Goal: Transaction & Acquisition: Purchase product/service

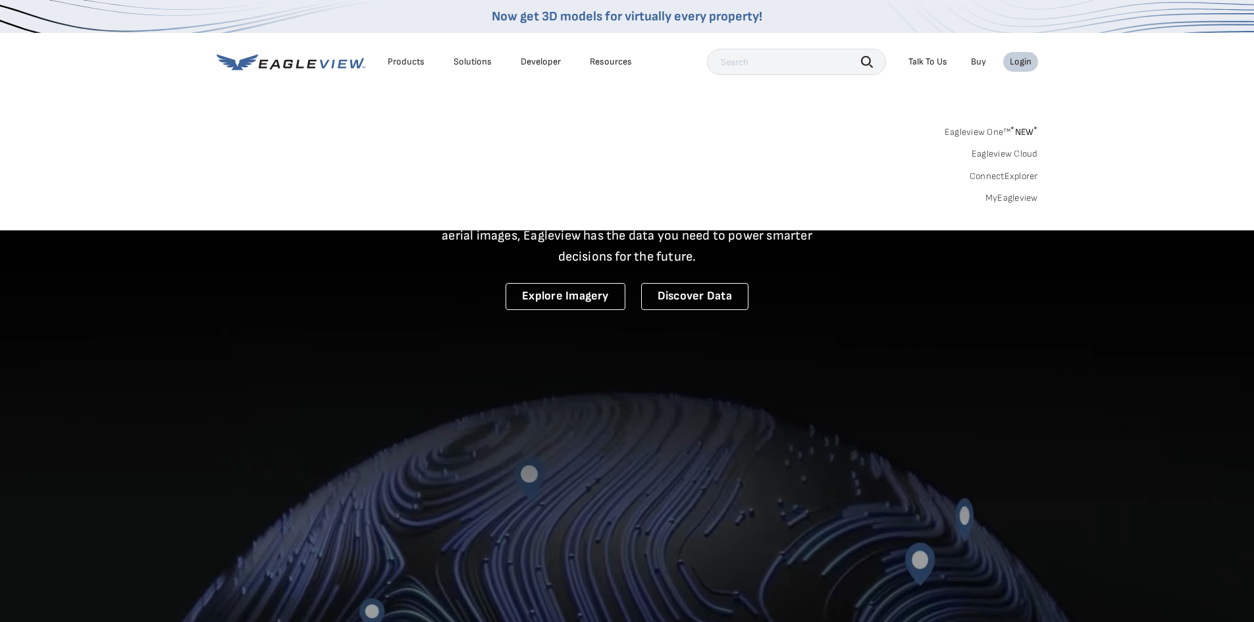
click at [999, 201] on link "MyEagleview" at bounding box center [1012, 198] width 53 height 12
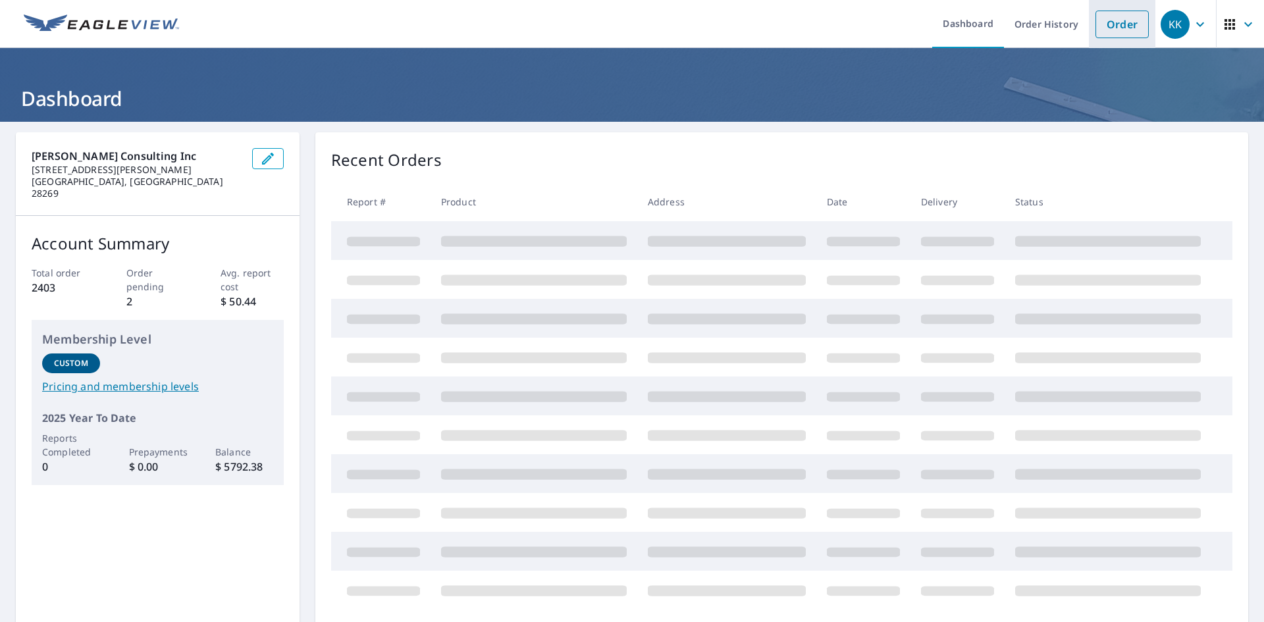
click at [1111, 26] on link "Order" at bounding box center [1122, 25] width 53 height 28
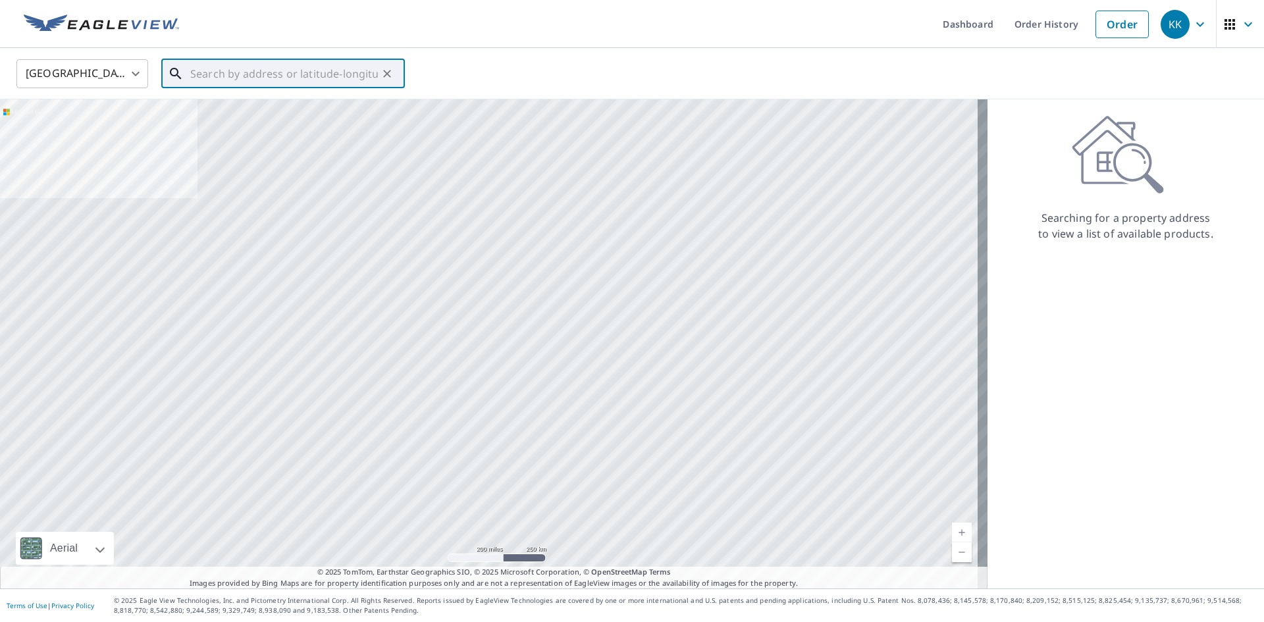
paste input "12945 Terrace Springs Drive Temple Terrace, FL 33"
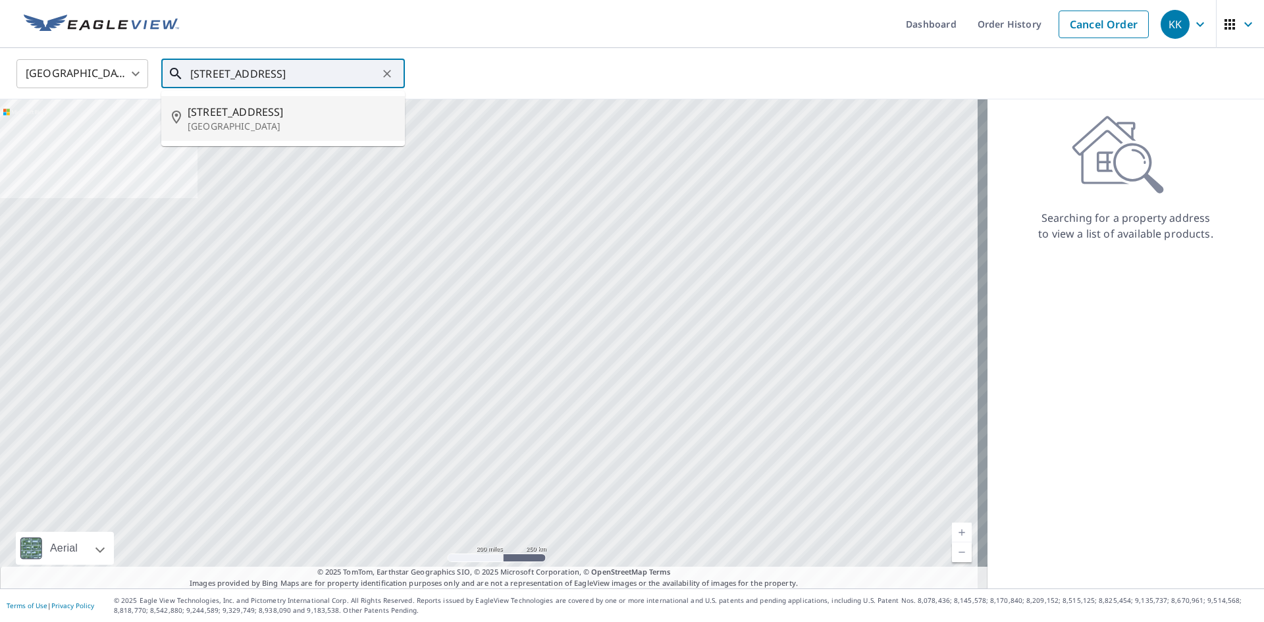
click at [257, 120] on p "Temple Terrace, FL 33637" at bounding box center [291, 126] width 207 height 13
type input "12945 Terrace Springs Dr Temple Terrace, FL 33637"
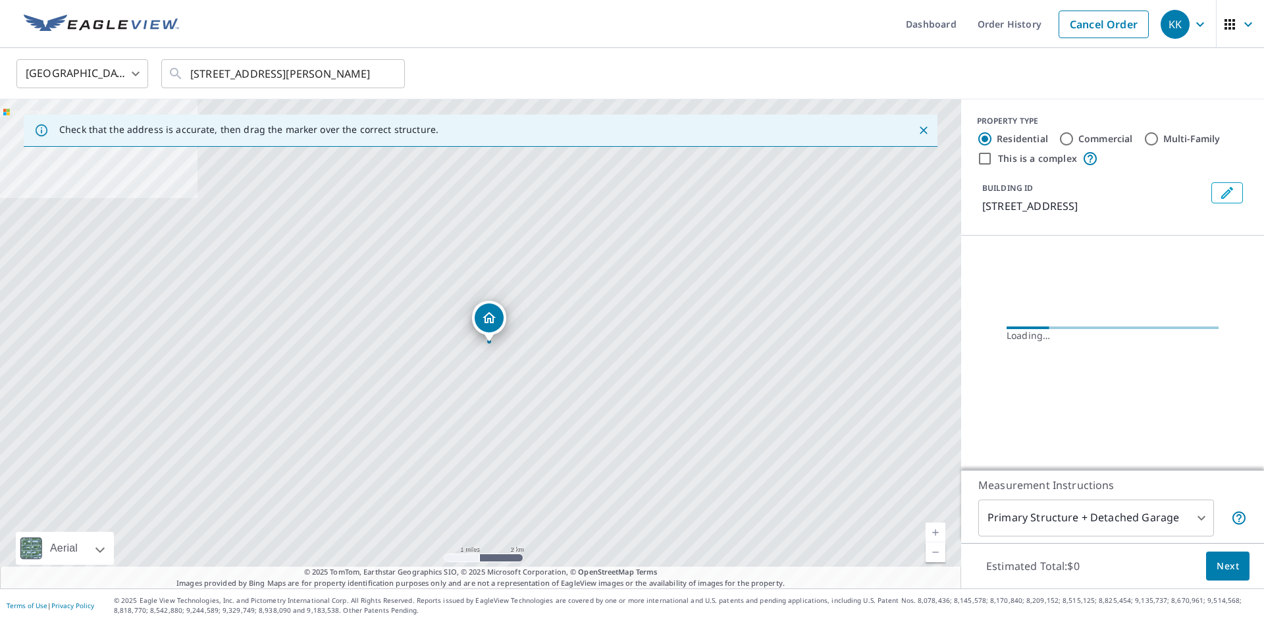
scroll to position [0, 0]
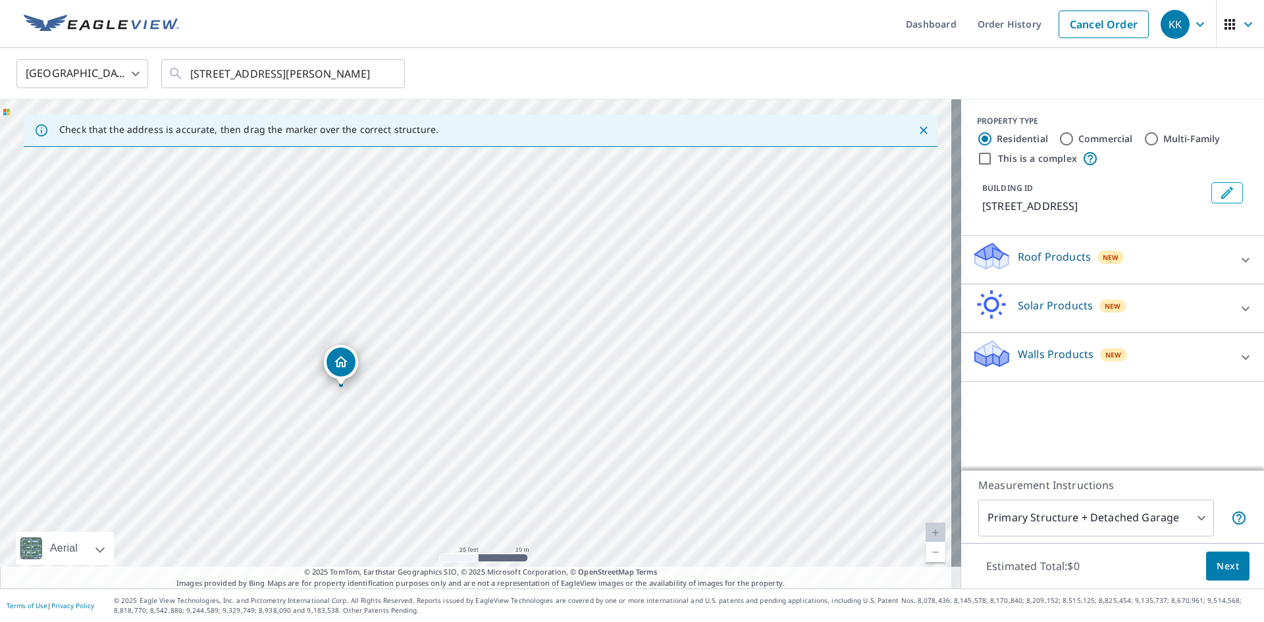
drag, startPoint x: 532, startPoint y: 365, endPoint x: 360, endPoint y: 419, distance: 181.0
click at [360, 419] on div "12945 Terrace Springs Dr Temple Terrace, FL 33637" at bounding box center [480, 343] width 961 height 489
click at [1175, 273] on div "Roof Products New" at bounding box center [1101, 260] width 258 height 38
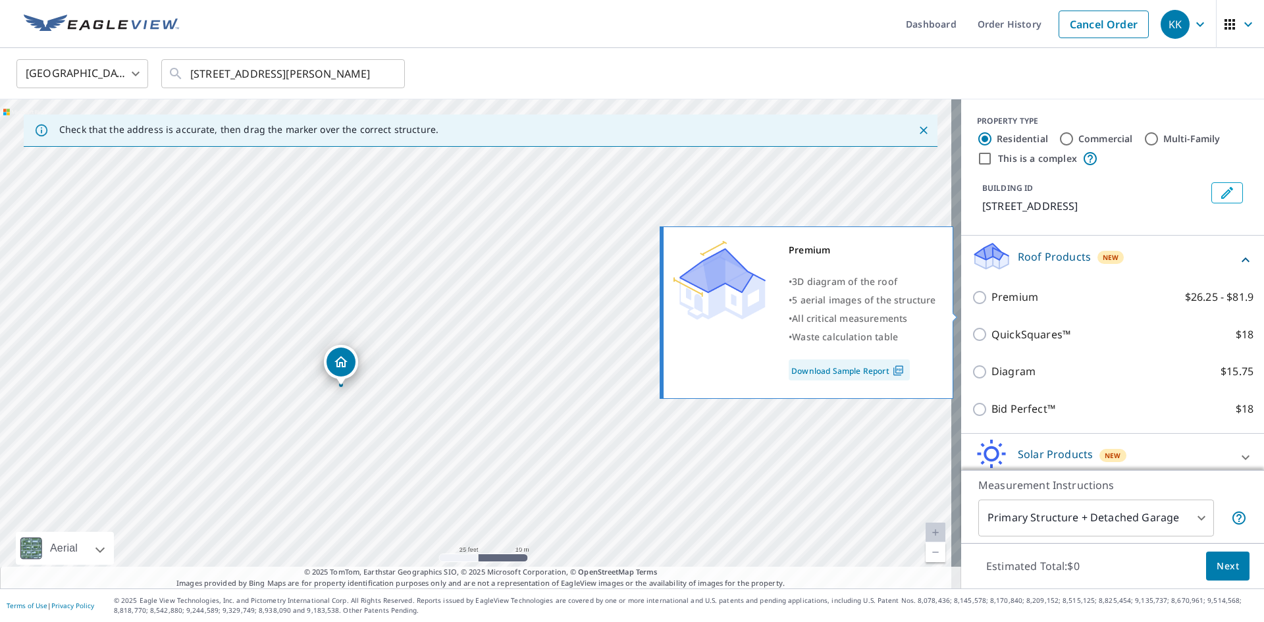
click at [972, 306] on input "Premium $26.25 - $81.9" at bounding box center [982, 298] width 20 height 16
checkbox input "true"
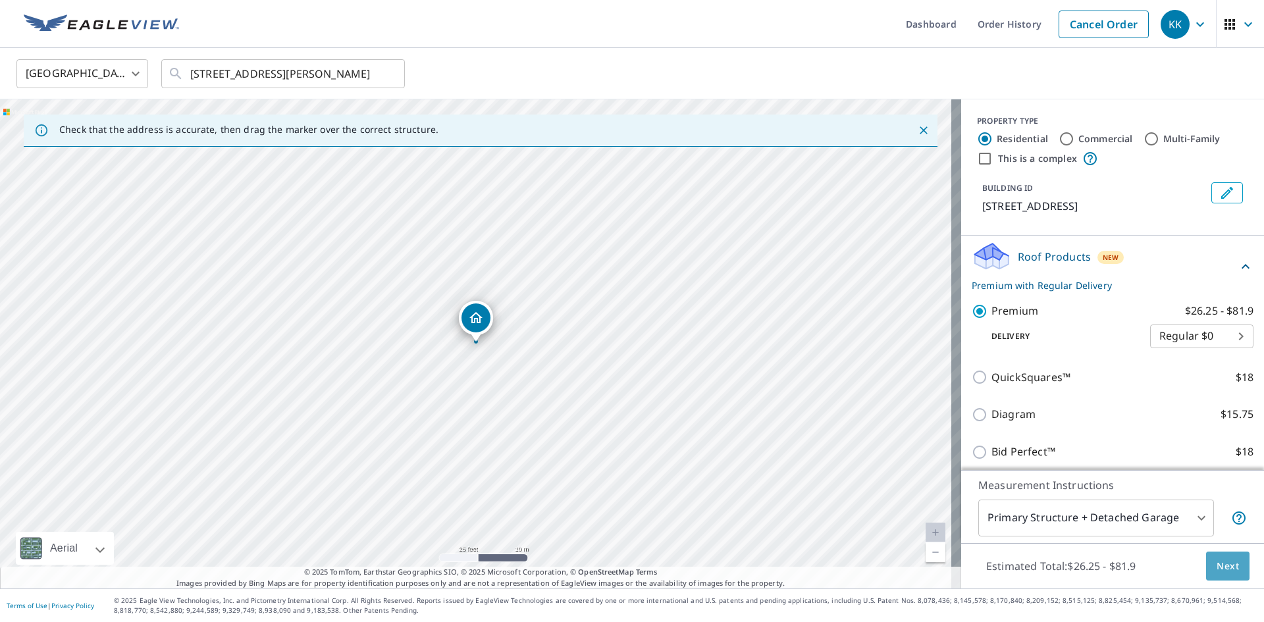
click at [1225, 568] on span "Next" at bounding box center [1228, 566] width 22 height 16
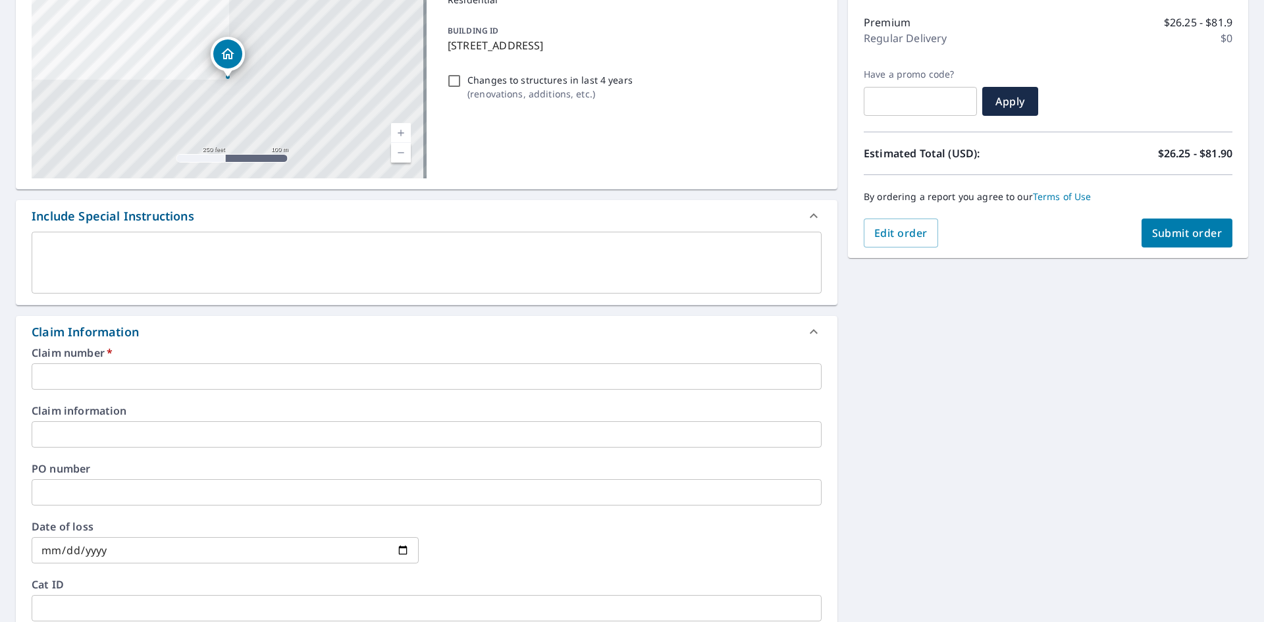
scroll to position [198, 0]
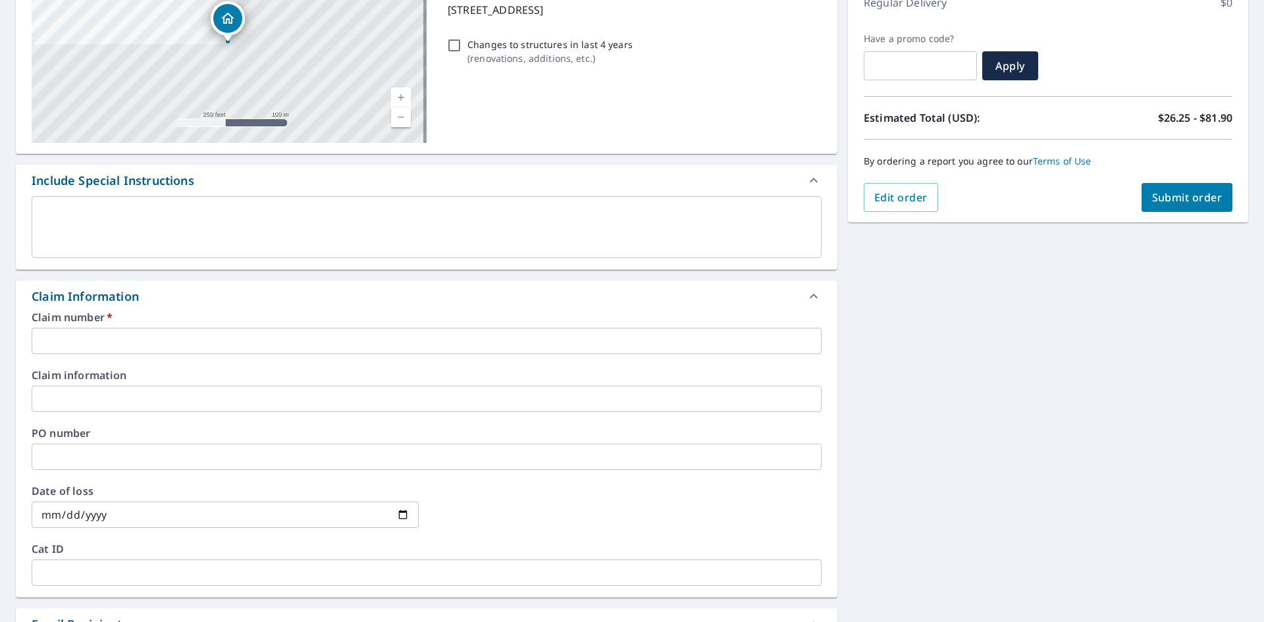
click at [145, 338] on input "text" at bounding box center [427, 341] width 790 height 26
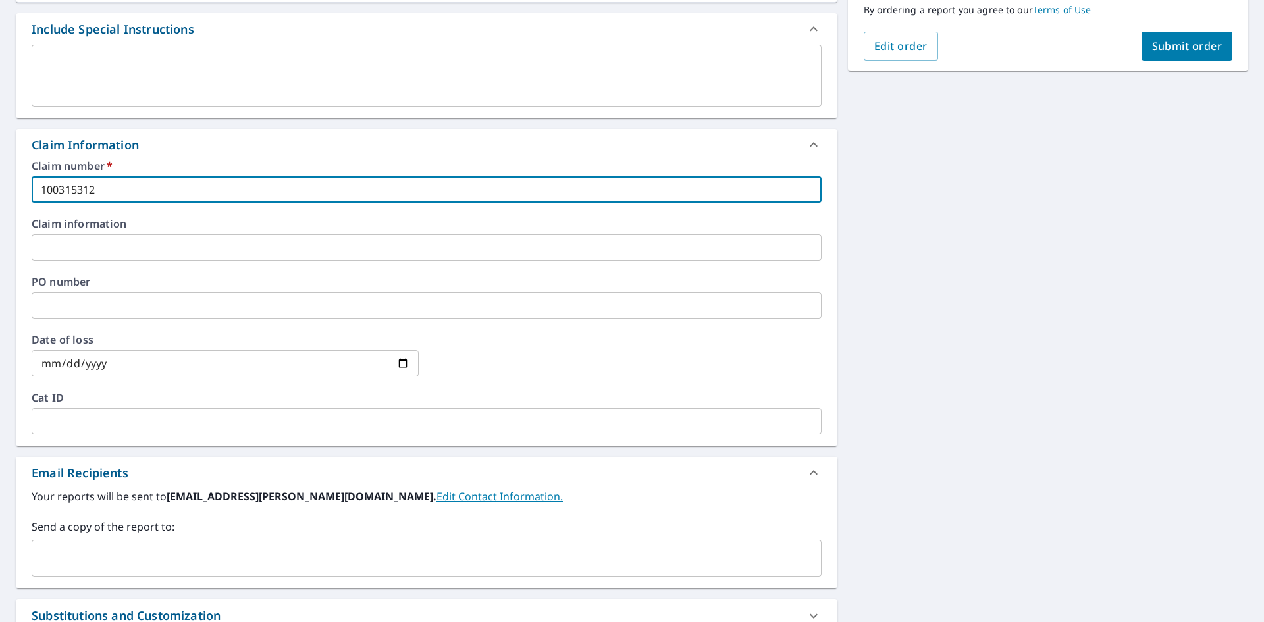
scroll to position [395, 0]
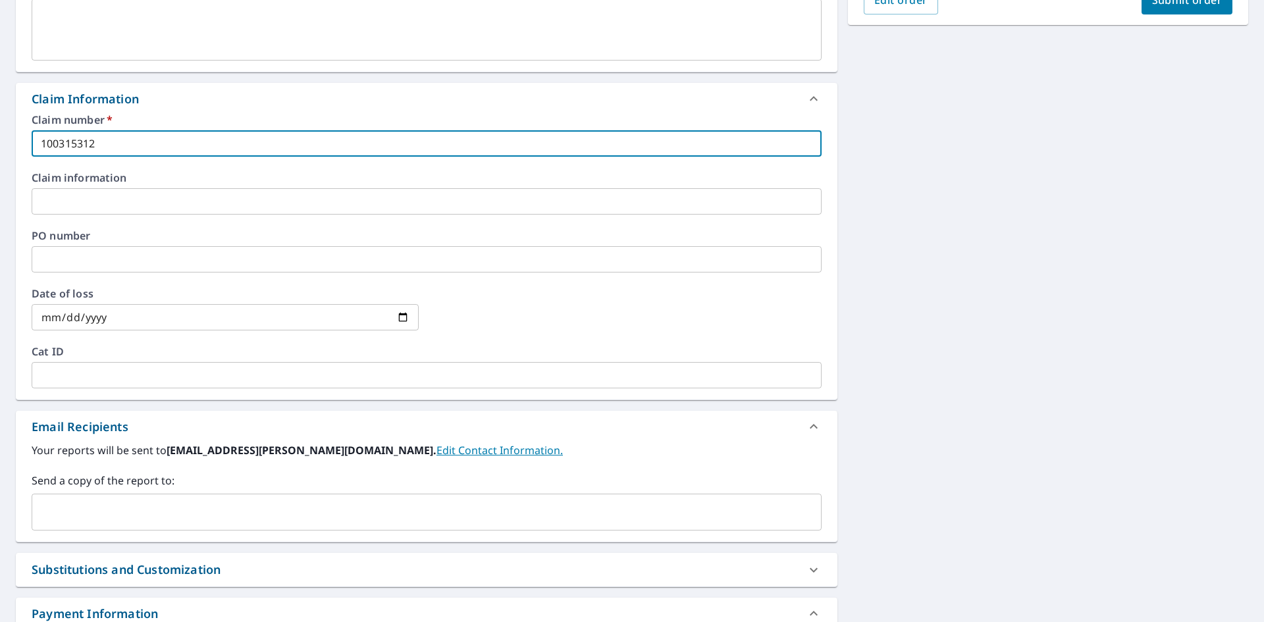
type input "100315312"
click at [67, 514] on input "text" at bounding box center [417, 512] width 759 height 25
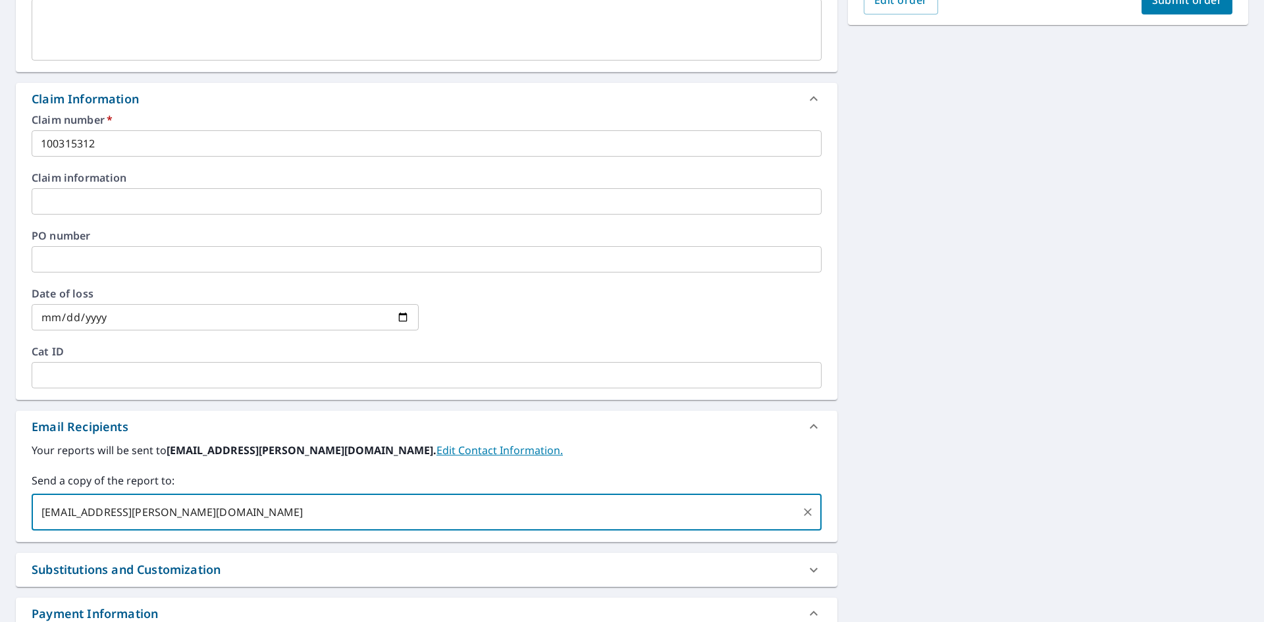
type input "mccarnicom@rimkus.com"
click at [1206, 10] on button "Submit order" at bounding box center [1188, 0] width 92 height 29
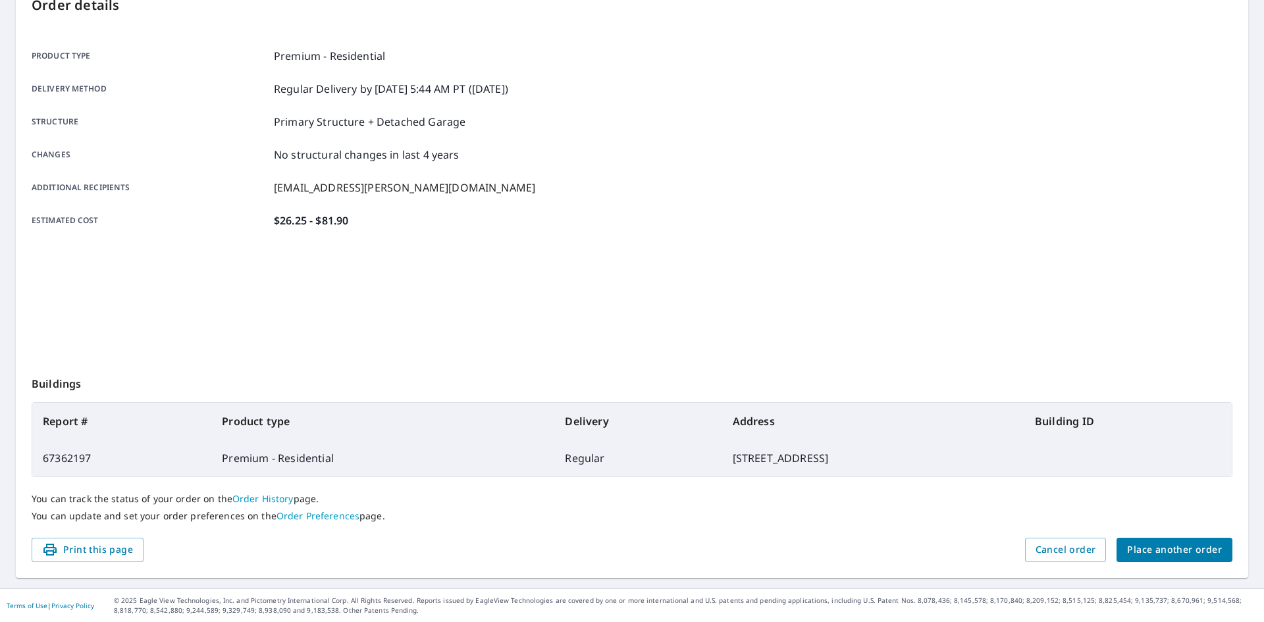
scroll to position [153, 0]
